Goal: Task Accomplishment & Management: Use online tool/utility

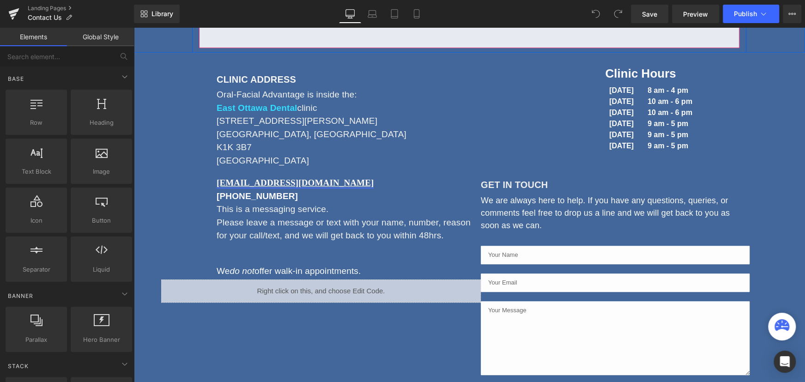
scroll to position [252, 0]
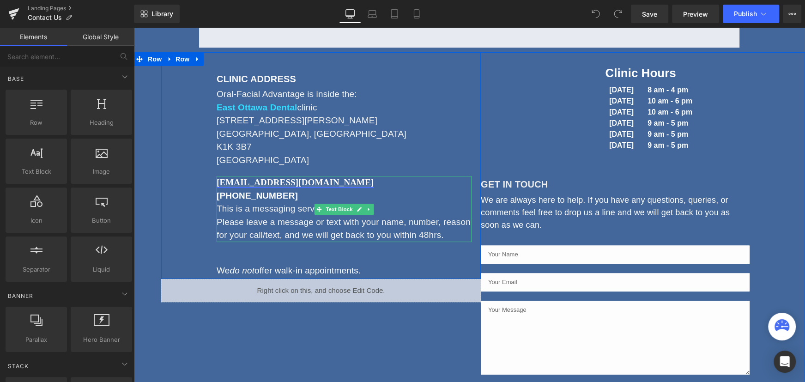
click at [223, 207] on font "This is a messaging service." at bounding box center [273, 209] width 112 height 10
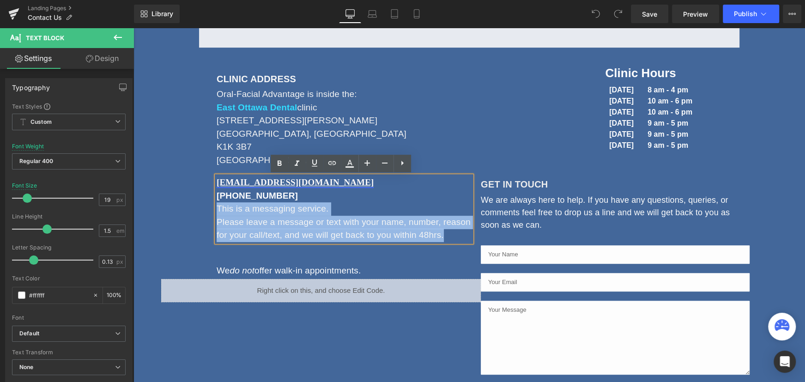
drag, startPoint x: 213, startPoint y: 208, endPoint x: 444, endPoint y: 240, distance: 232.7
click at [444, 240] on div "[EMAIL_ADDRESS][DOMAIN_NAME] [PHONE_NUMBER] This is a messaging service. Please…" at bounding box center [344, 209] width 255 height 66
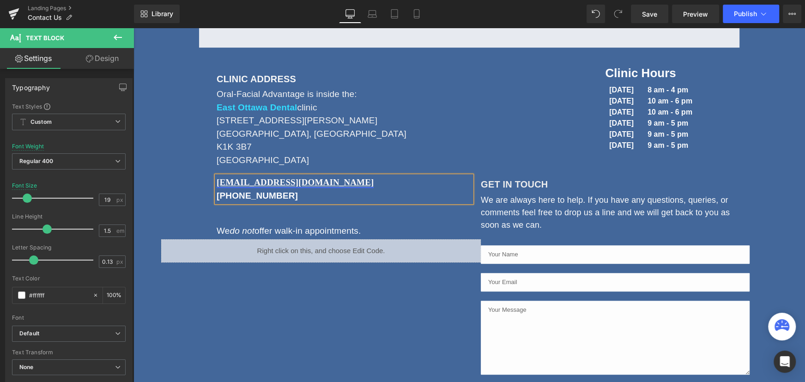
click at [544, 168] on div "Clinic Hours Heading [DATE] [DATE] [DATE] [DATE] [DATE] [DATE] Text Block 8 am …" at bounding box center [641, 230] width 320 height 356
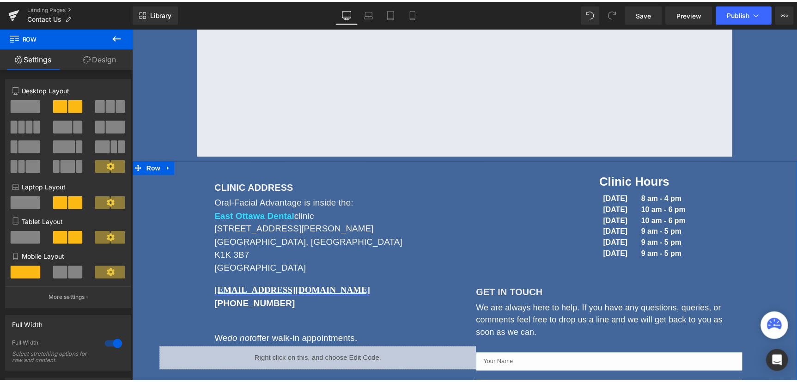
scroll to position [126, 0]
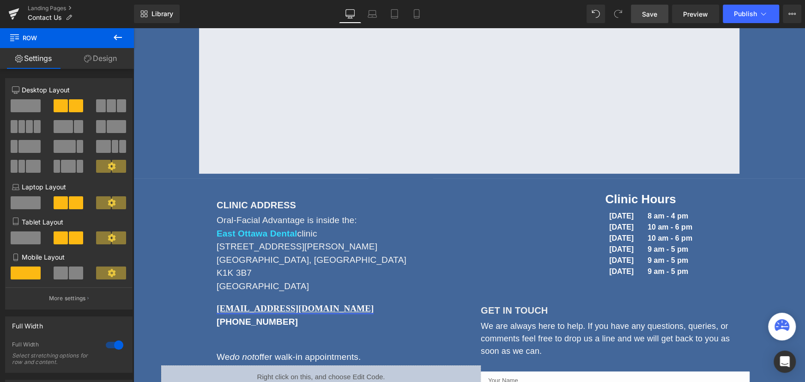
click at [647, 12] on span "Save" at bounding box center [649, 14] width 15 height 10
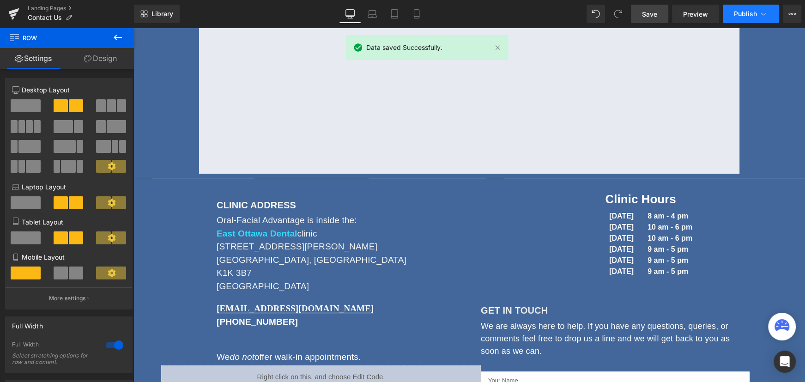
click at [750, 12] on span "Publish" at bounding box center [745, 13] width 23 height 7
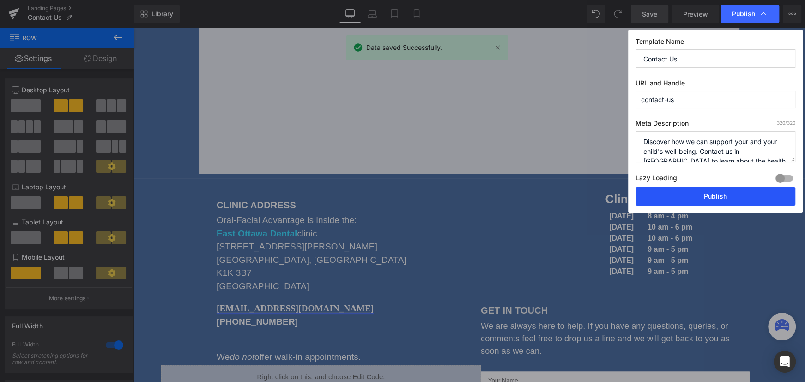
click at [704, 198] on button "Publish" at bounding box center [716, 196] width 160 height 18
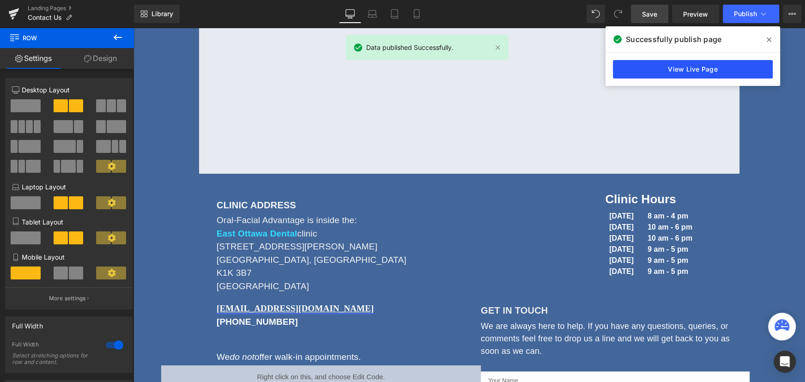
click at [708, 67] on link "View Live Page" at bounding box center [693, 69] width 160 height 18
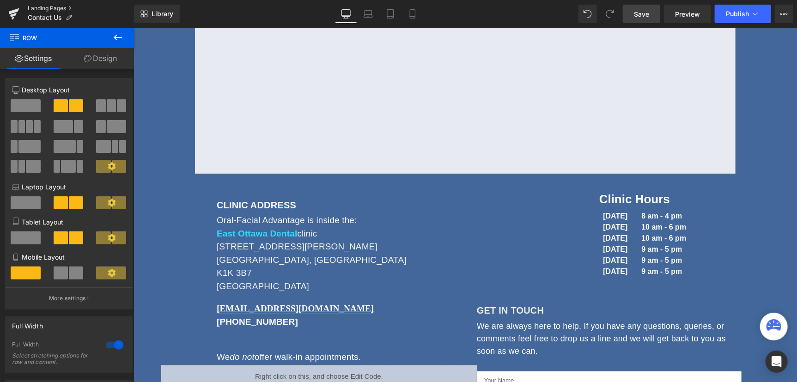
click at [42, 5] on link "Landing Pages" at bounding box center [81, 8] width 106 height 7
